Goal: Transaction & Acquisition: Purchase product/service

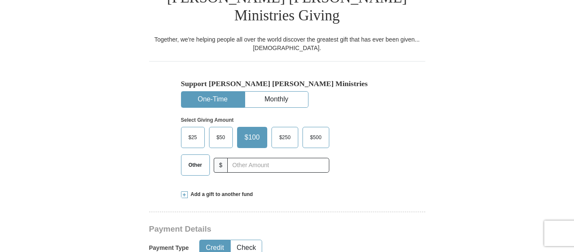
scroll to position [239, 0]
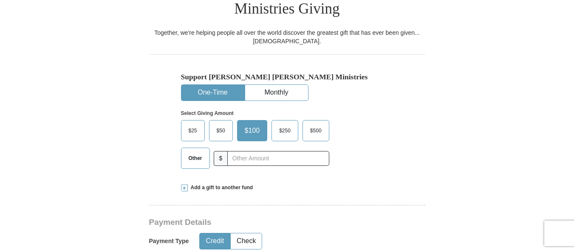
click at [325, 125] on span "$500" at bounding box center [316, 131] width 20 height 13
click at [0, 0] on input "$500" at bounding box center [0, 0] width 0 height 0
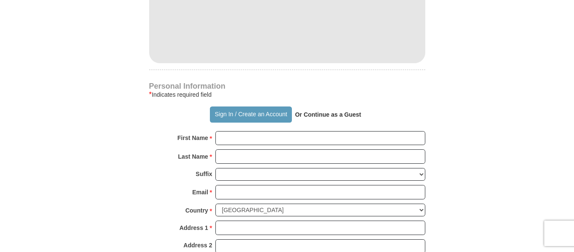
scroll to position [551, 0]
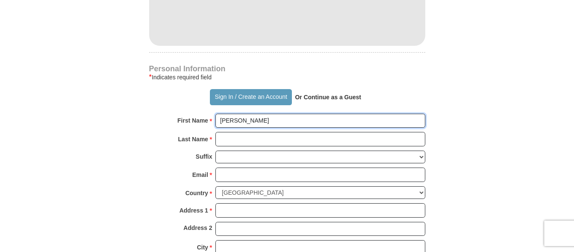
type input "[PERSON_NAME]"
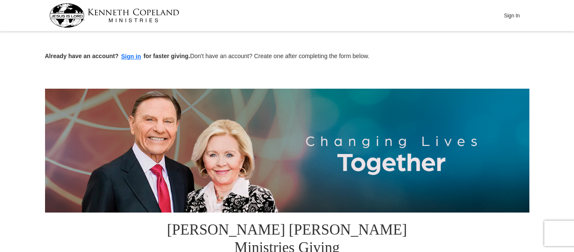
scroll to position [0, 0]
type input "[PERSON_NAME]"
click at [512, 14] on button "Sign In" at bounding box center [512, 15] width 26 height 13
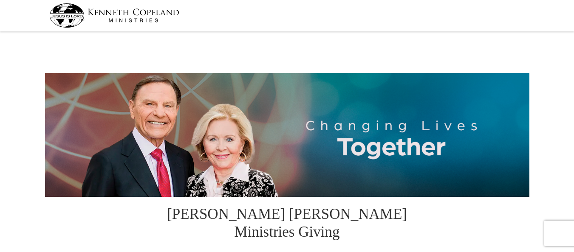
select select "NJ"
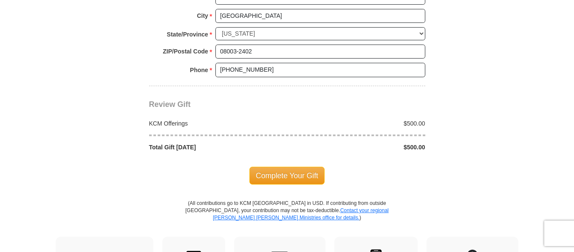
scroll to position [742, 0]
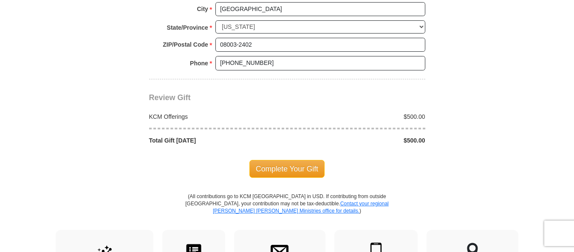
click at [317, 160] on span "Complete Your Gift" at bounding box center [286, 169] width 75 height 18
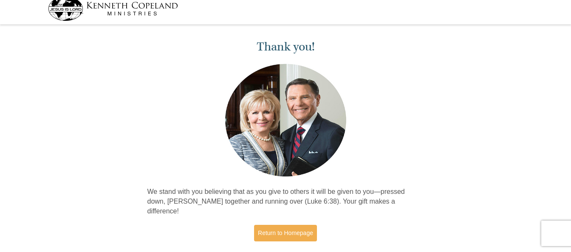
scroll to position [9, 0]
